Goal: Transaction & Acquisition: Purchase product/service

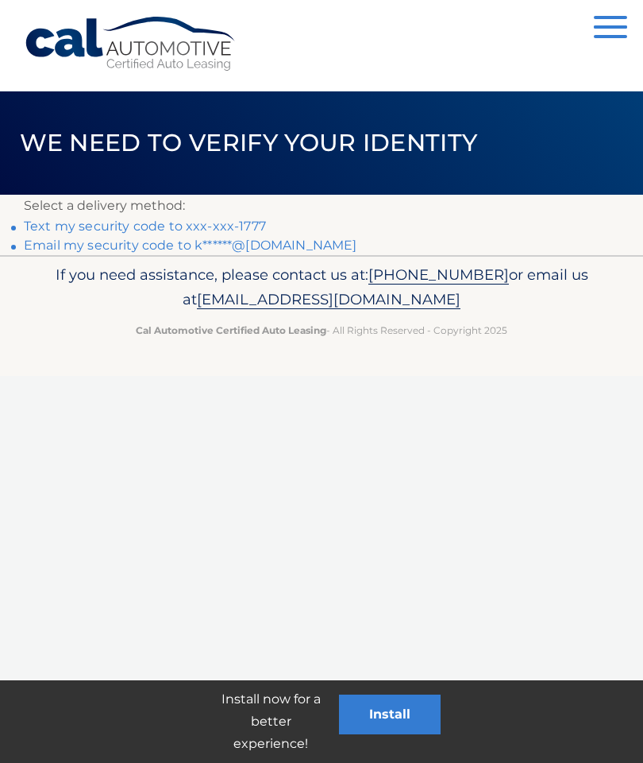
click at [265, 219] on li "Text my security code to xxx-xxx-1777" at bounding box center [322, 226] width 596 height 19
click at [231, 221] on link "Text my security code to xxx-xxx-1777" at bounding box center [145, 225] width 242 height 15
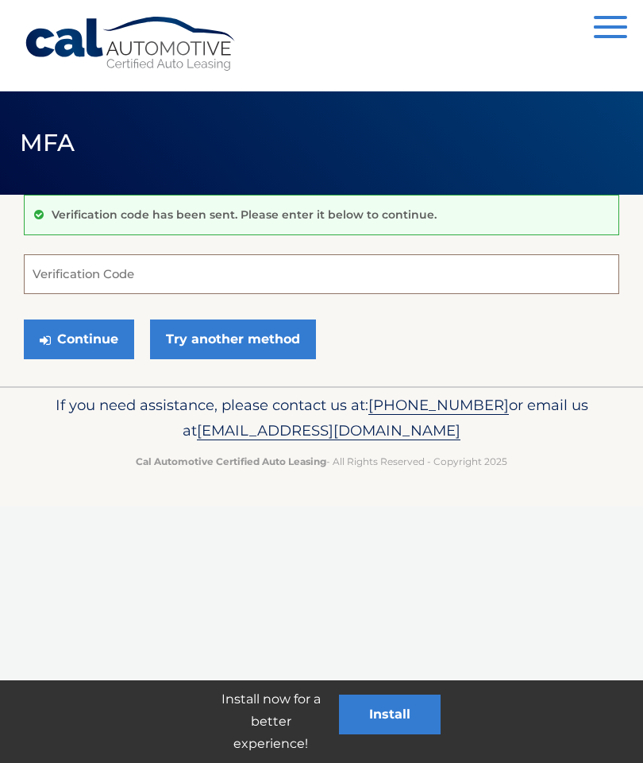
click at [195, 276] on input "Verification Code" at bounding box center [322, 274] width 596 height 40
type input "910922"
click at [93, 332] on button "Continue" at bounding box center [79, 339] width 110 height 40
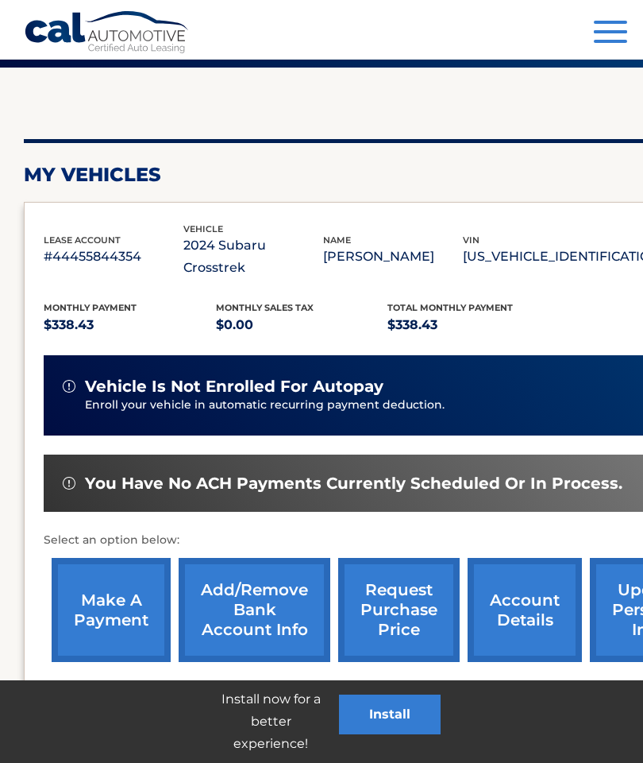
scroll to position [133, 0]
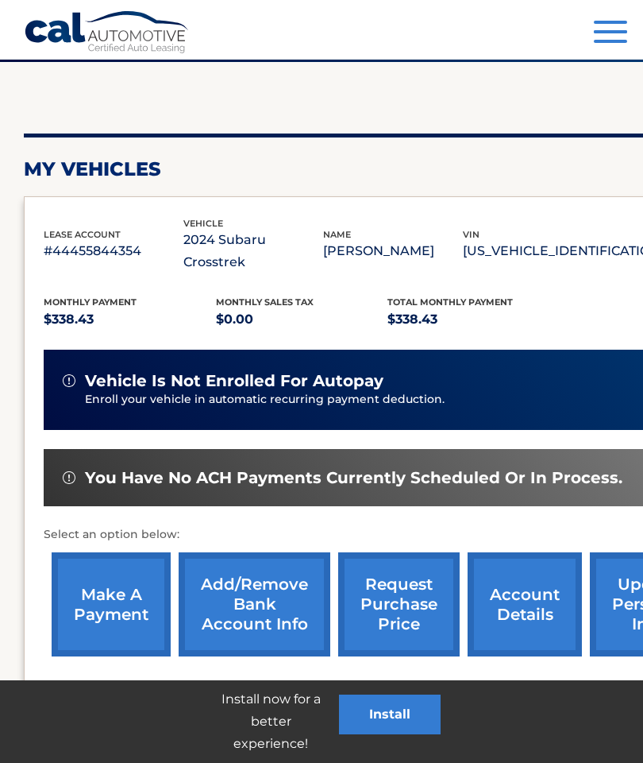
click at [117, 583] on link "make a payment" at bounding box center [111, 604] width 119 height 104
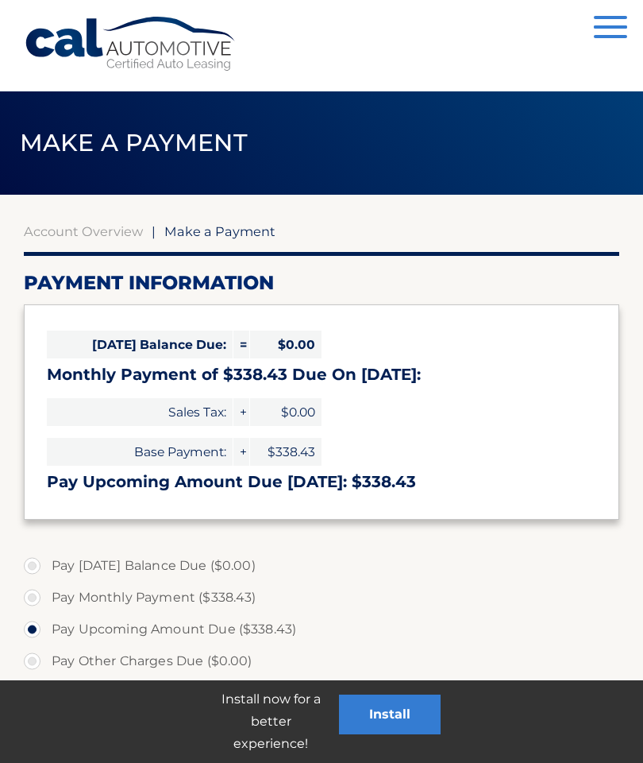
select select "MDBlMWJmNzItOTk4OC00N2Y0LTg5NDEtZjUzY2JmYjAyZDNm"
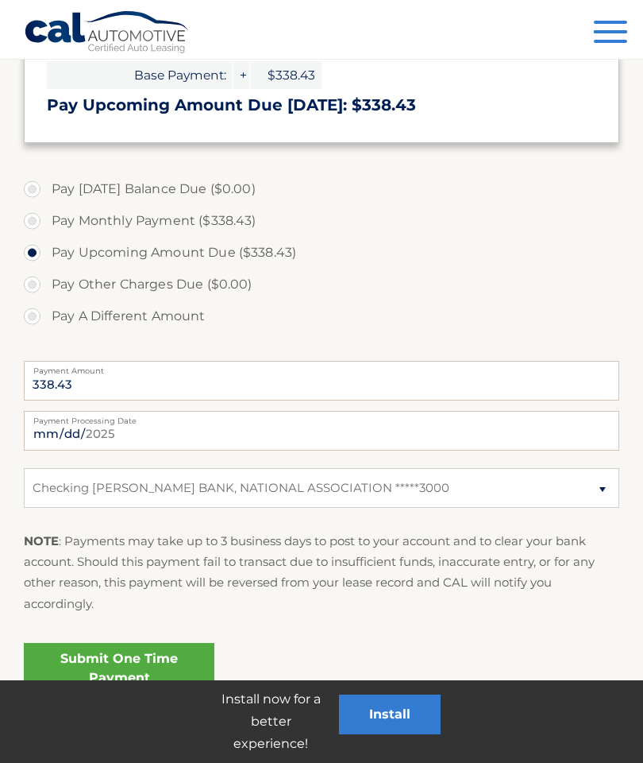
scroll to position [383, 0]
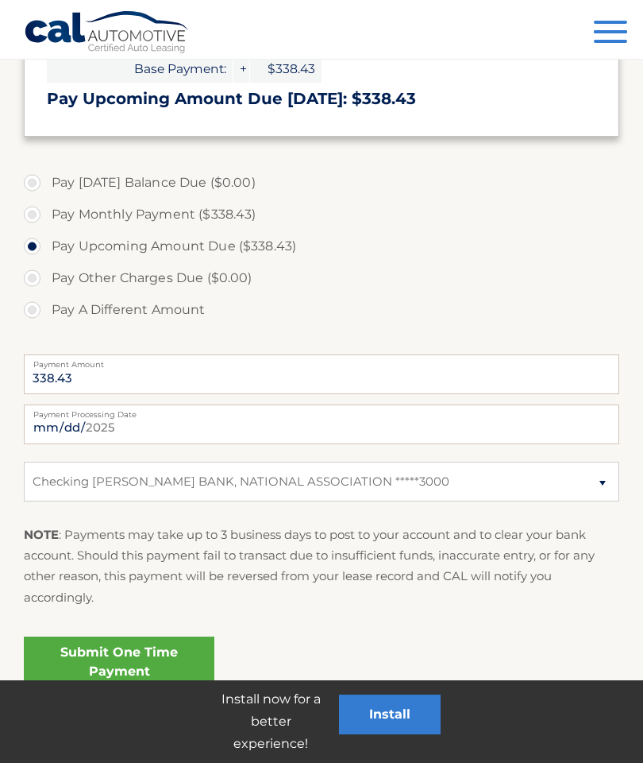
click at [169, 659] on link "Submit One Time Payment" at bounding box center [119, 661] width 191 height 51
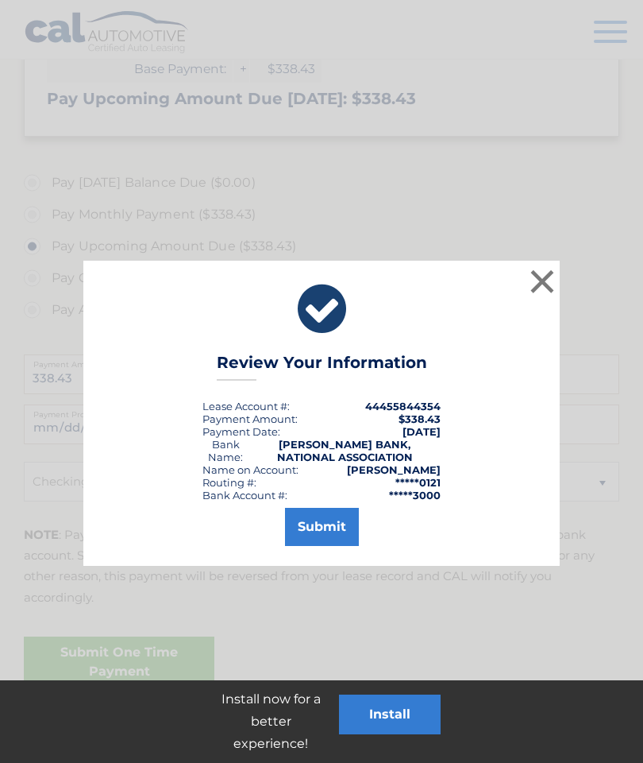
click at [334, 526] on button "Submit" at bounding box center [322, 527] width 74 height 38
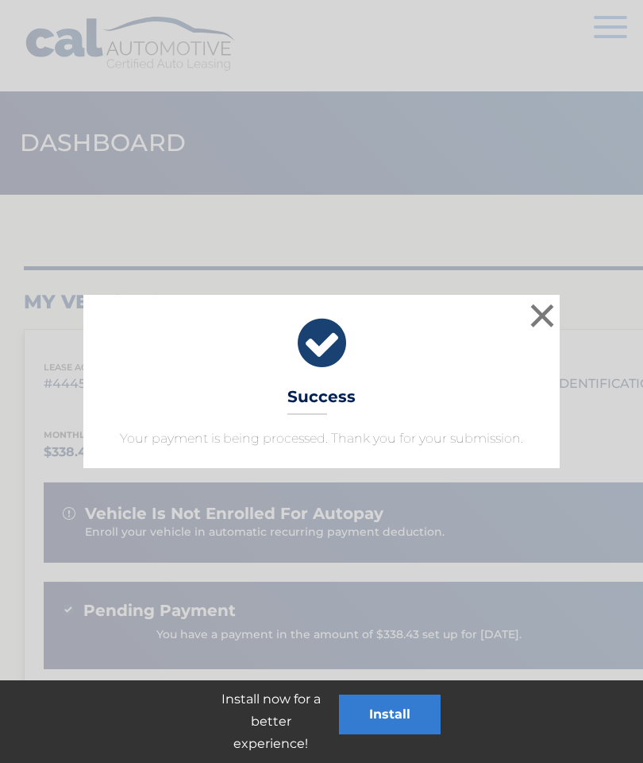
click at [543, 320] on button "×" at bounding box center [543, 315] width 32 height 32
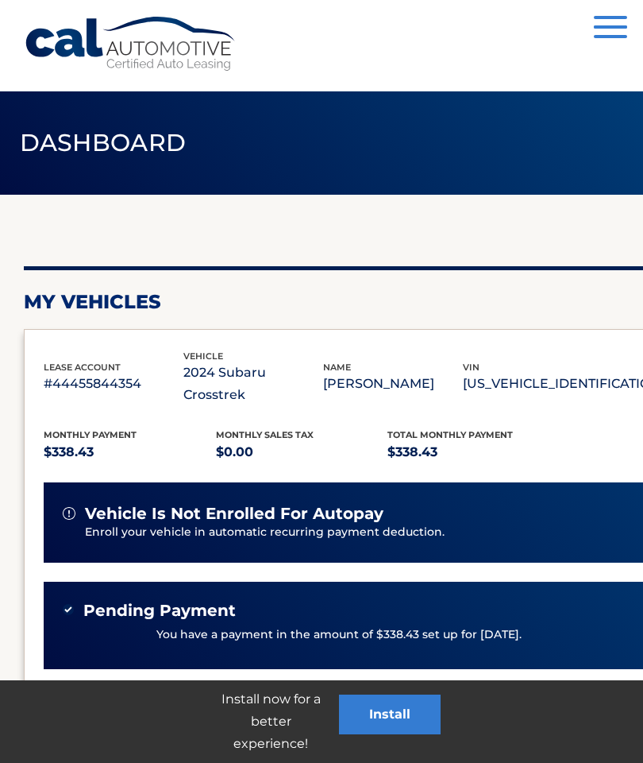
click at [611, 17] on span "button" at bounding box center [610, 17] width 33 height 3
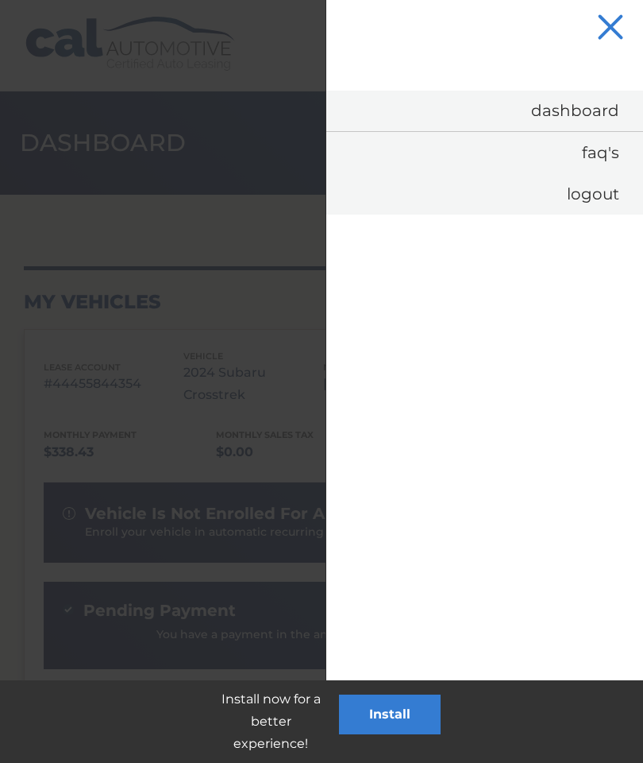
click at [609, 199] on link "Logout" at bounding box center [484, 193] width 317 height 41
